Goal: Navigation & Orientation: Understand site structure

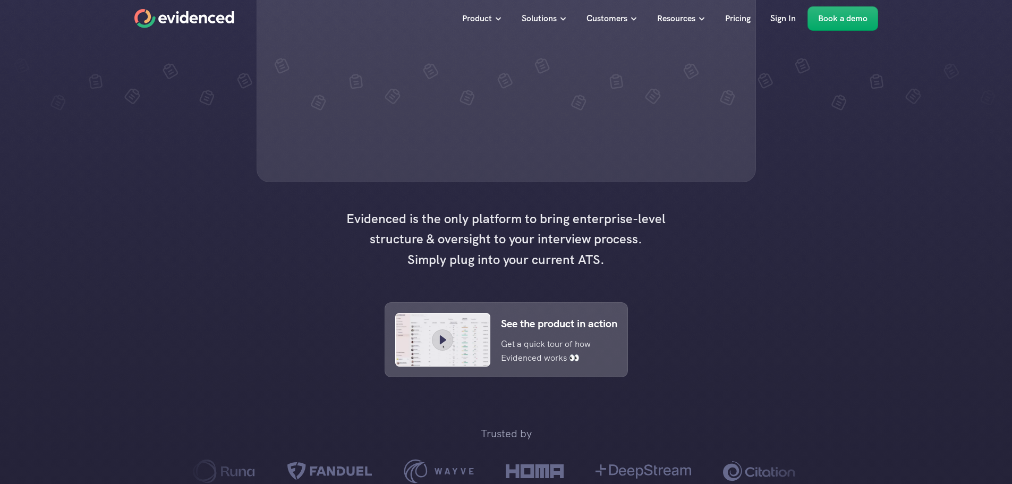
drag, startPoint x: 346, startPoint y: 190, endPoint x: 318, endPoint y: 266, distance: 80.9
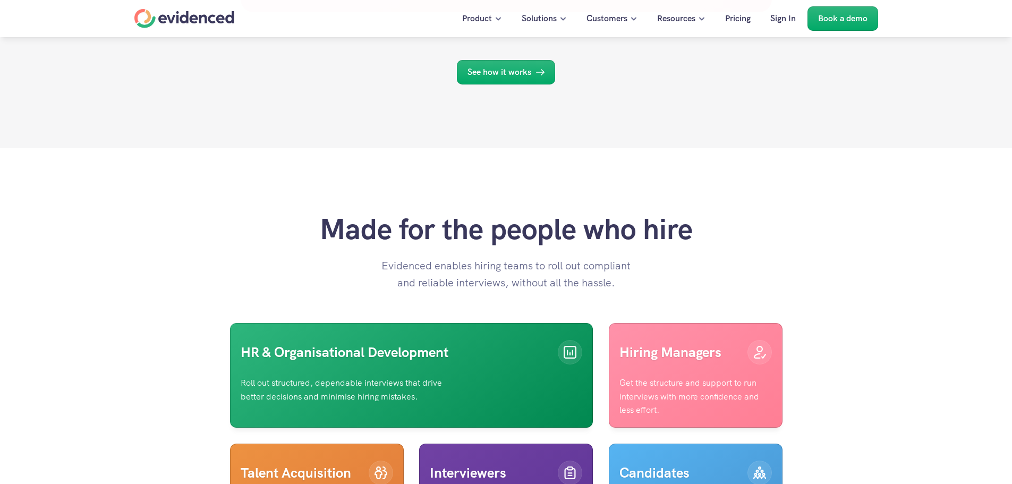
scroll to position [5874, 0]
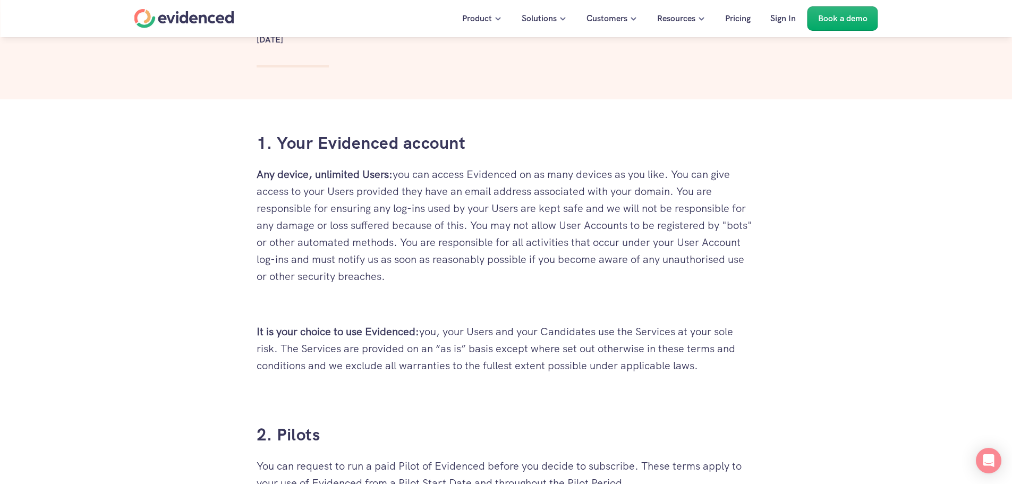
scroll to position [106, 0]
